Goal: Information Seeking & Learning: Learn about a topic

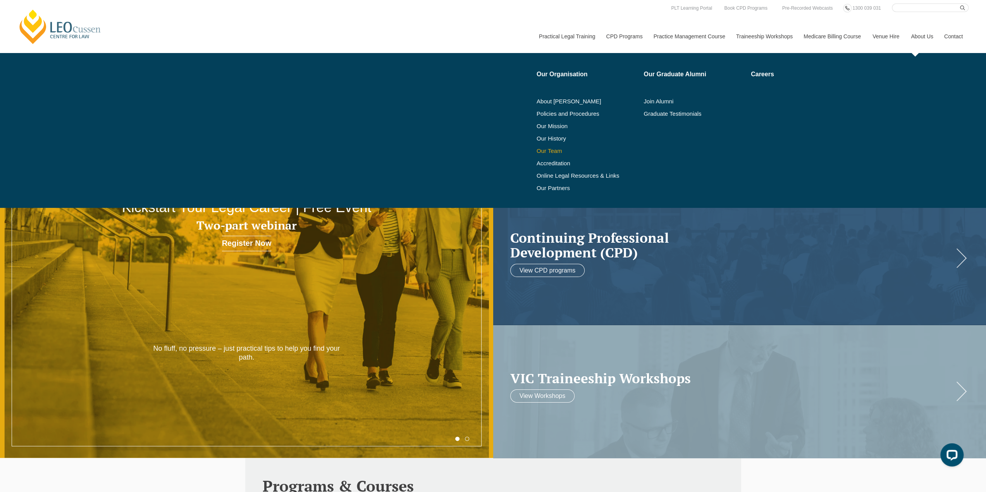
click at [549, 151] on link "Our Team" at bounding box center [587, 151] width 102 height 6
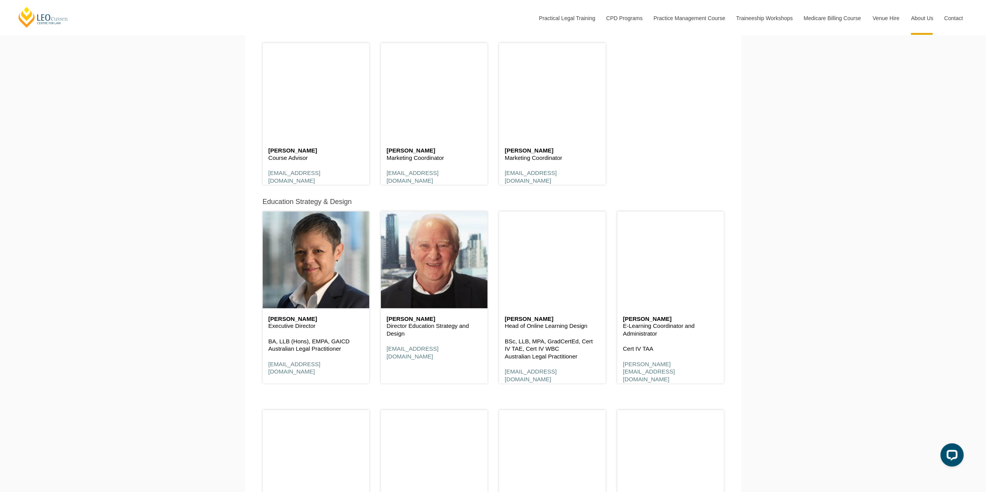
scroll to position [3718, 0]
